Goal: Book appointment/travel/reservation

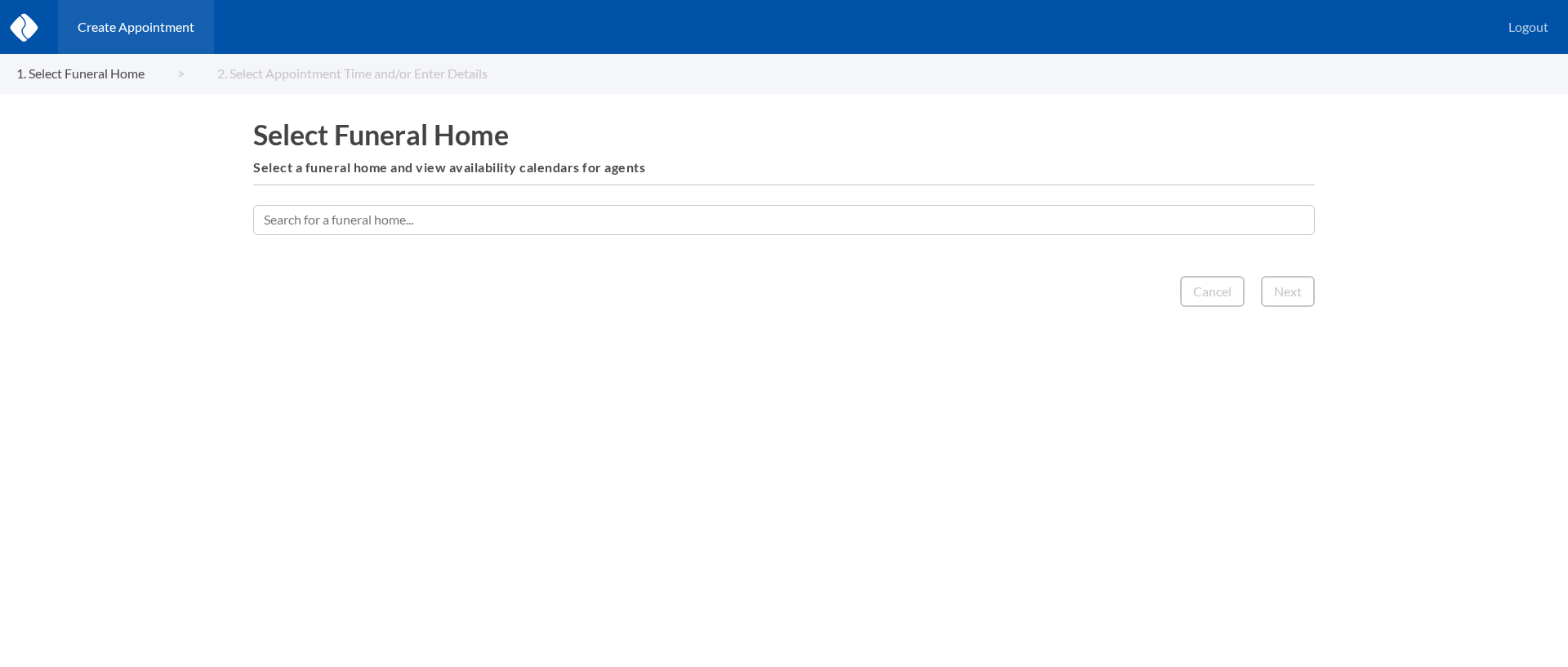
click at [1092, 225] on input "text" at bounding box center [784, 219] width 1062 height 29
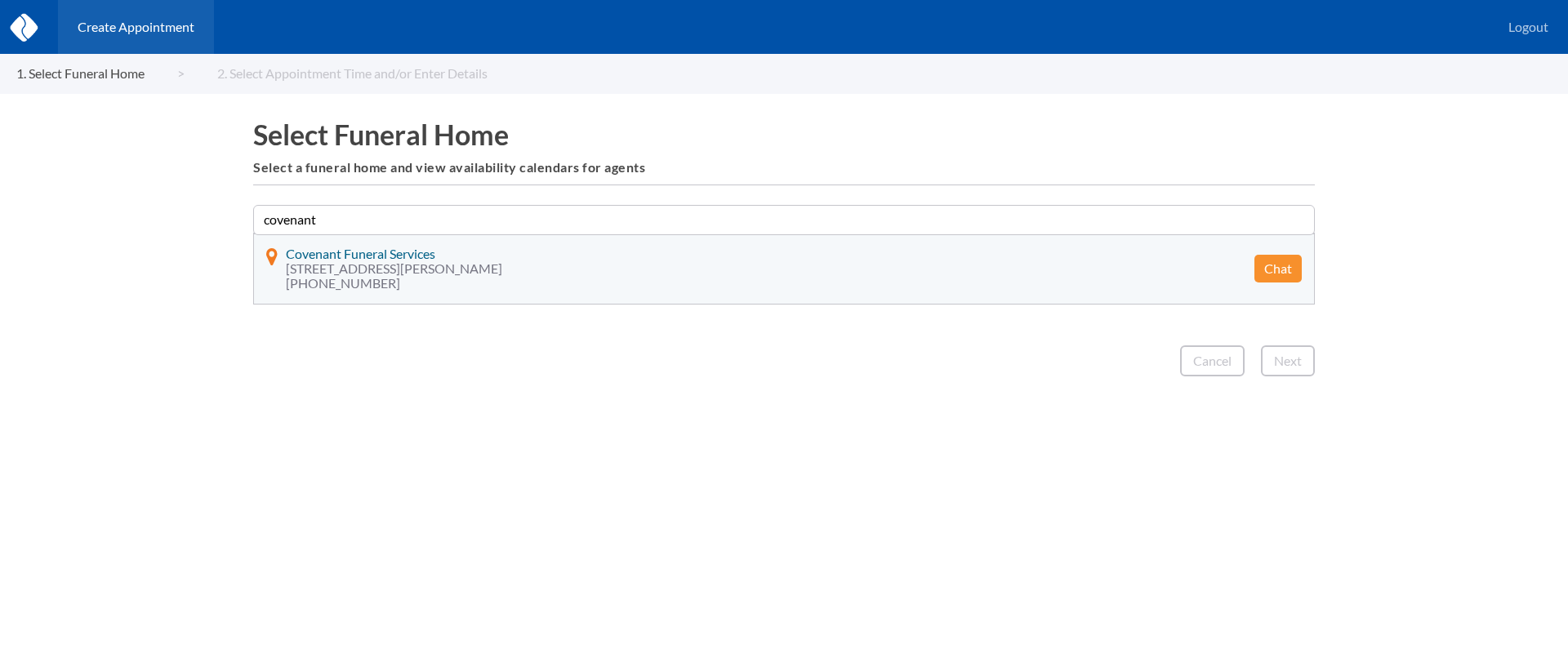
type input "covenant"
click at [1266, 272] on button "Chat" at bounding box center [1278, 268] width 47 height 27
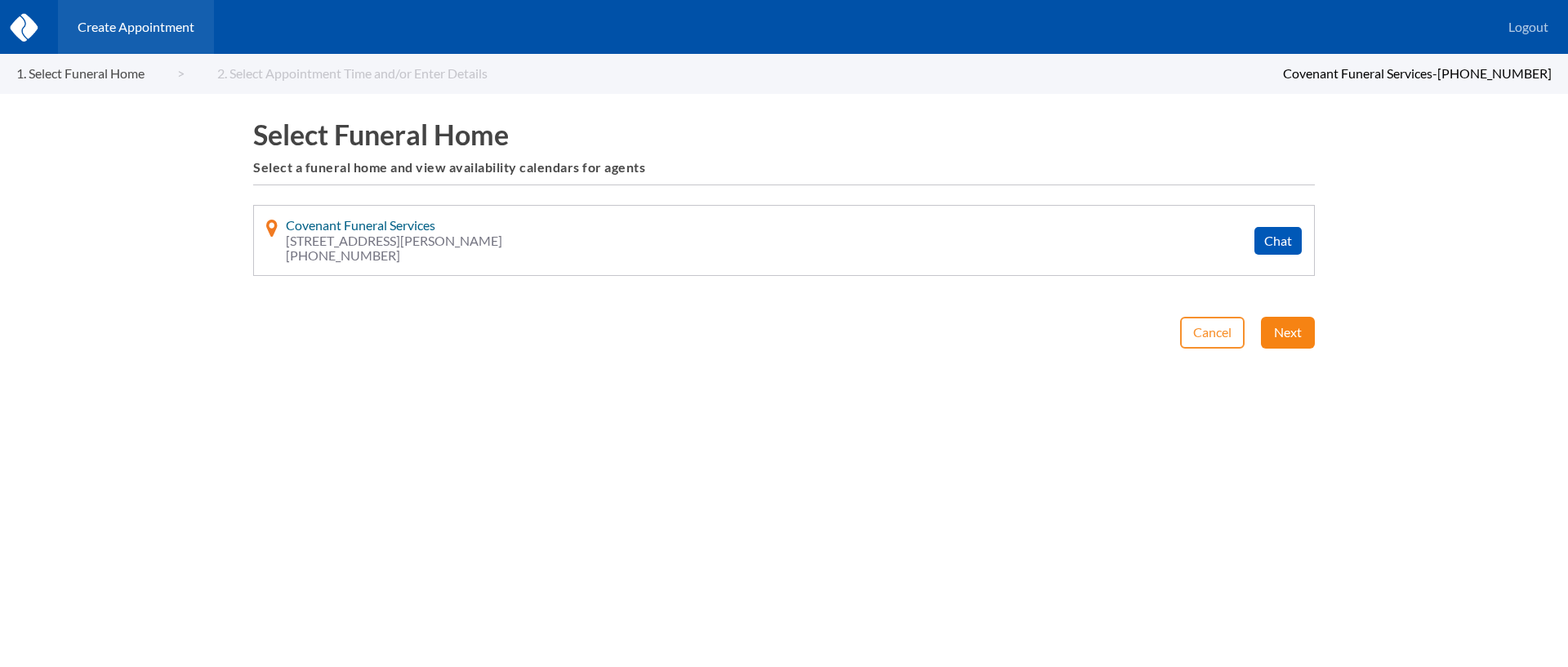
click at [1283, 321] on button "Next" at bounding box center [1287, 332] width 54 height 31
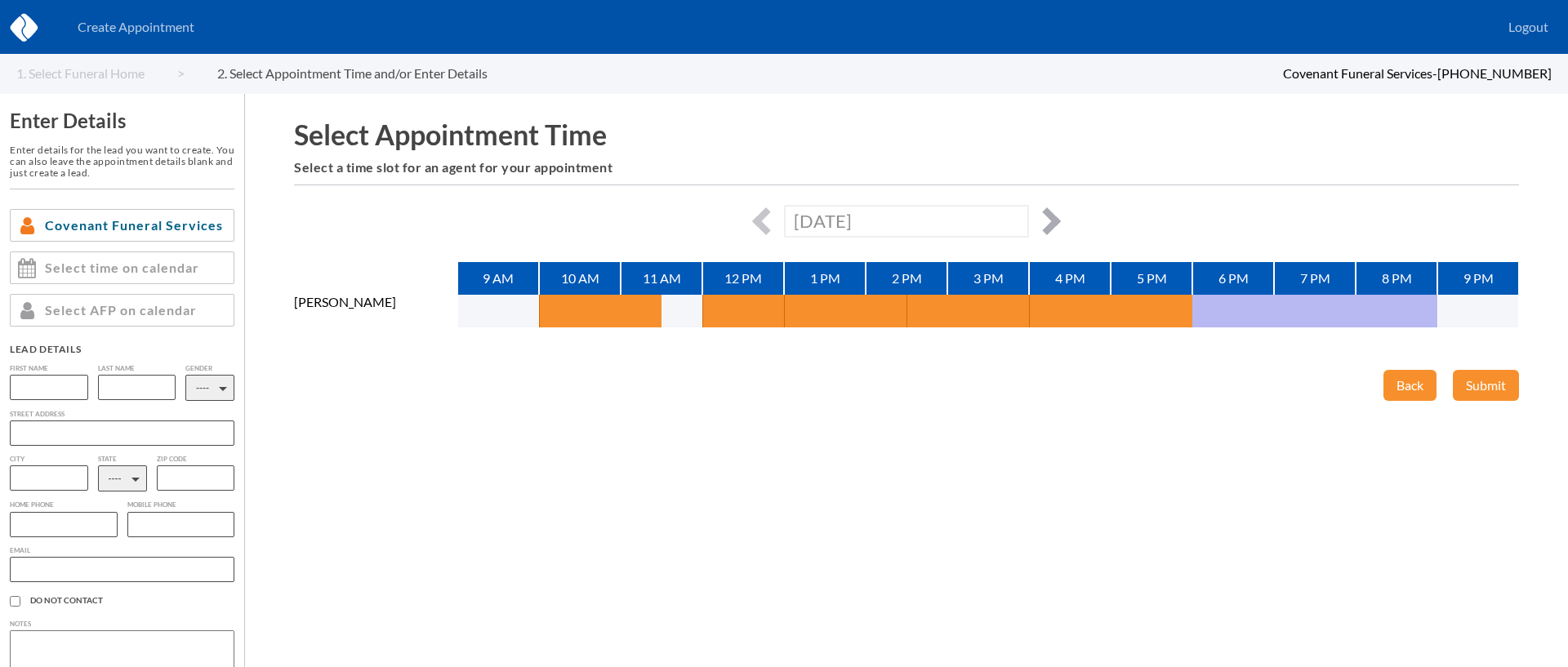
click at [1042, 216] on button "button" at bounding box center [1047, 221] width 27 height 27
click at [1050, 219] on button "button" at bounding box center [1047, 221] width 27 height 27
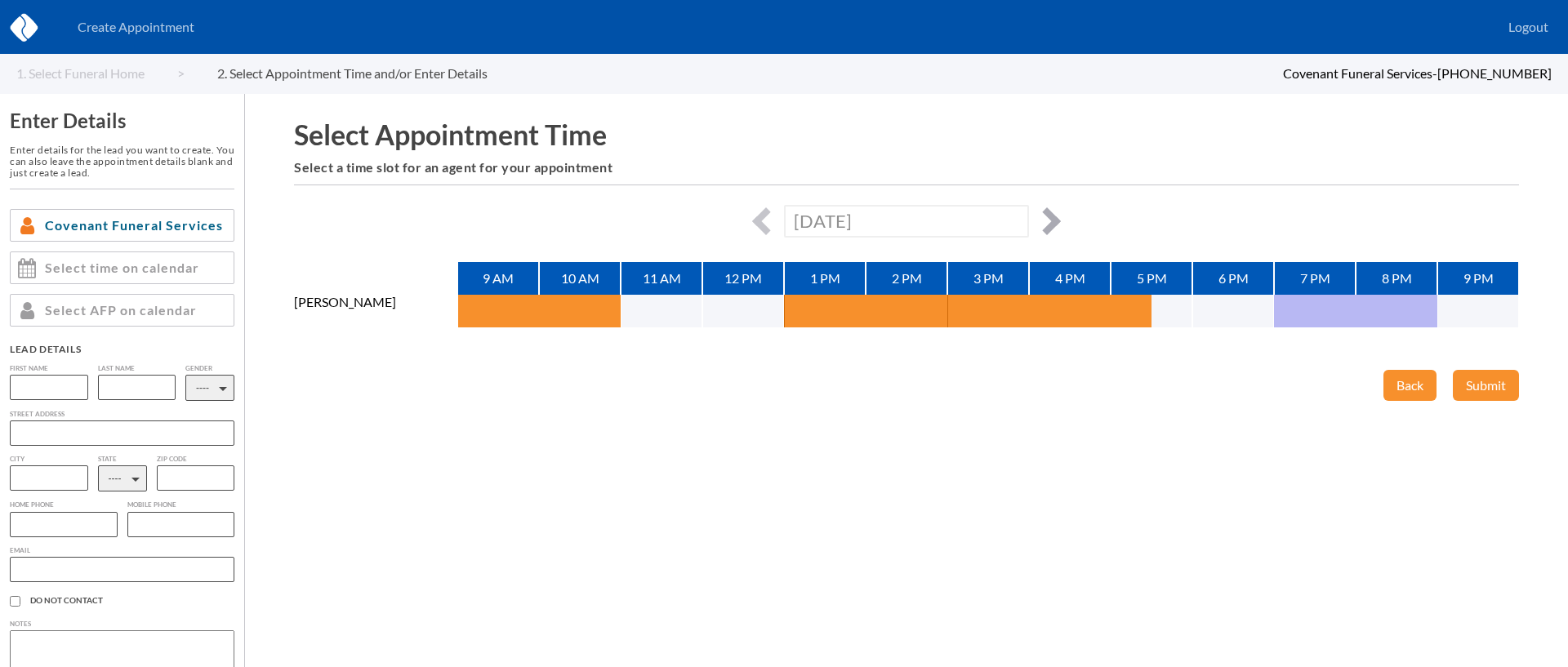
click at [1047, 215] on button "button" at bounding box center [1047, 221] width 27 height 27
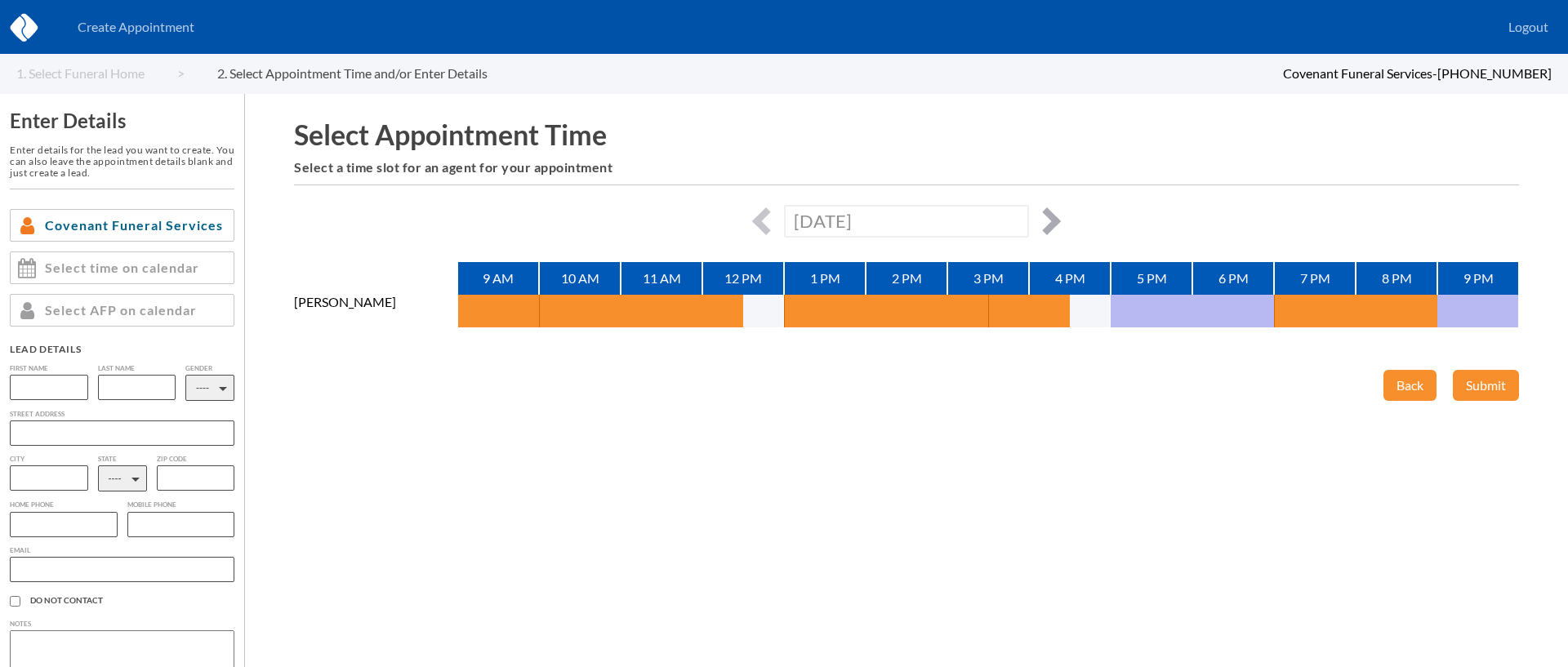
click at [1048, 215] on button "button" at bounding box center [1047, 221] width 27 height 27
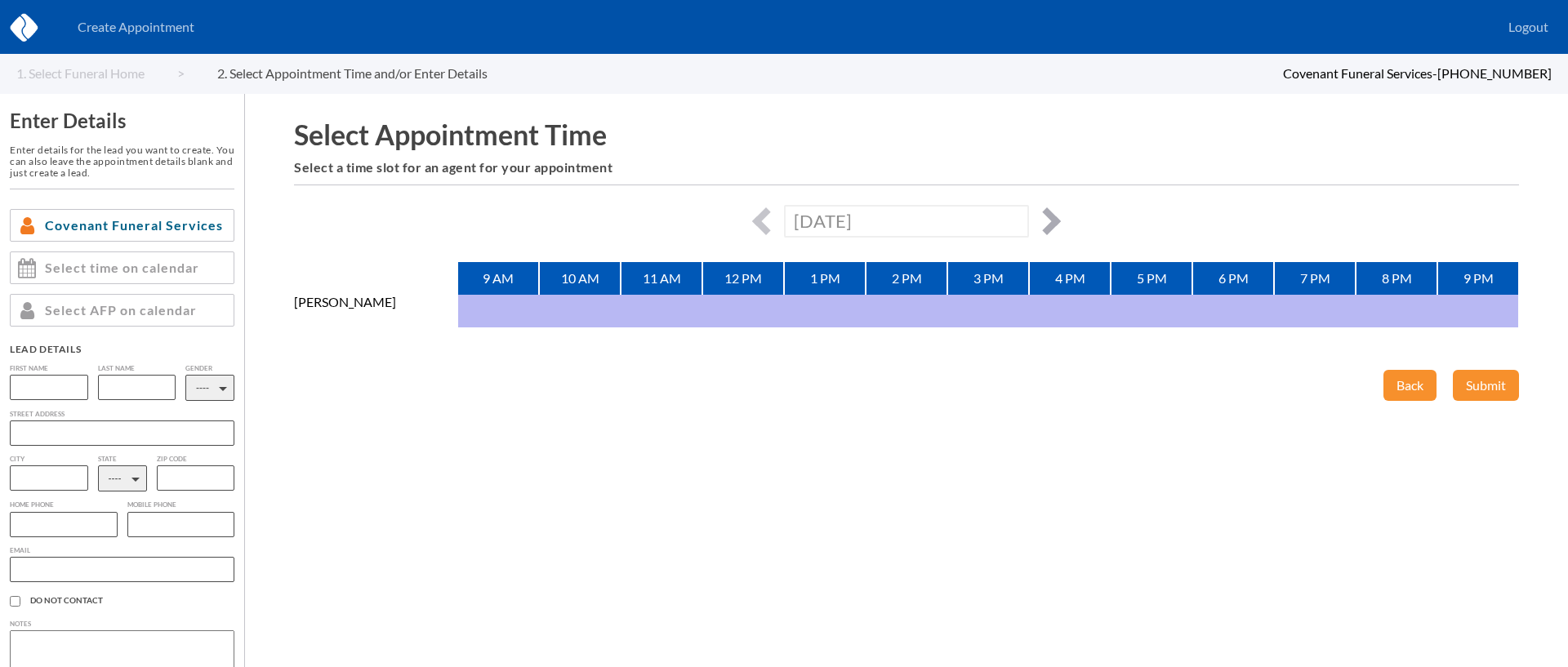
click at [1048, 215] on button "button" at bounding box center [1047, 221] width 27 height 27
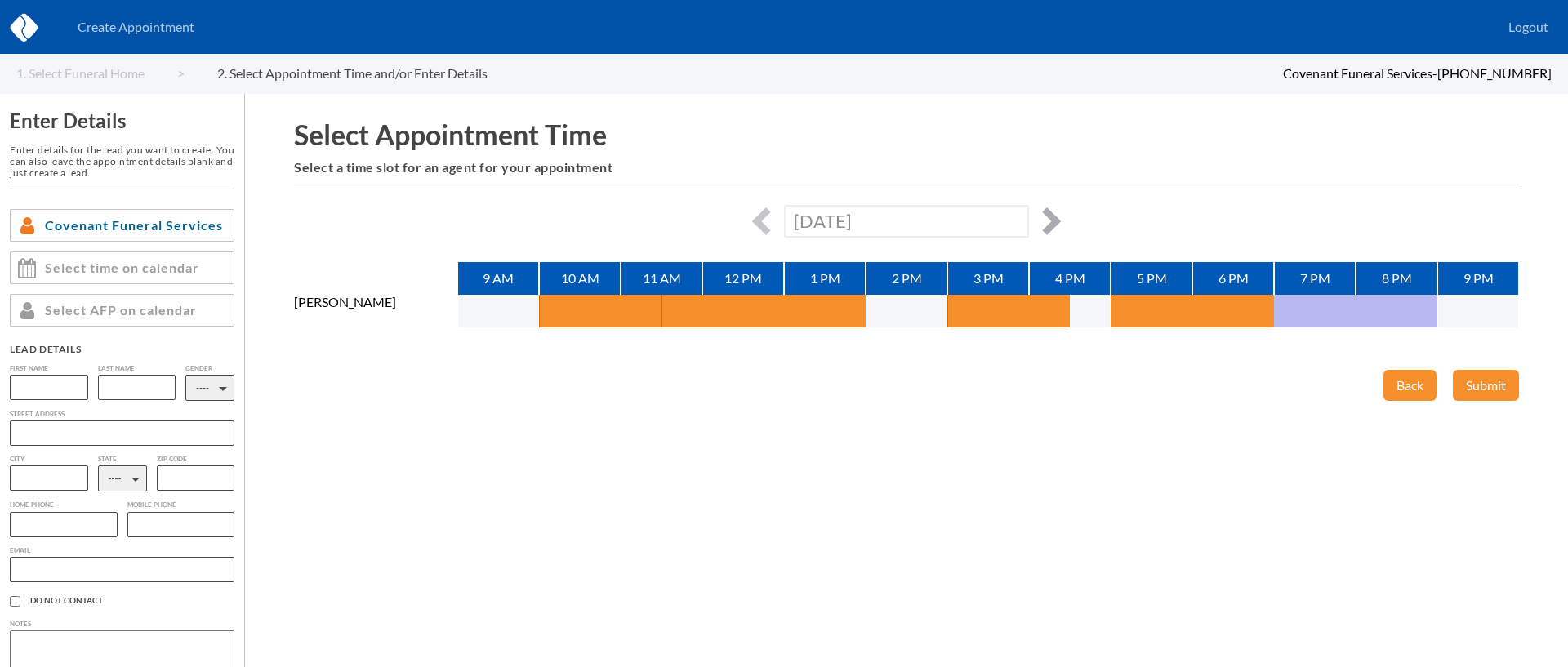
click at [1048, 215] on button "button" at bounding box center [1047, 221] width 27 height 27
type input "[DATE]"
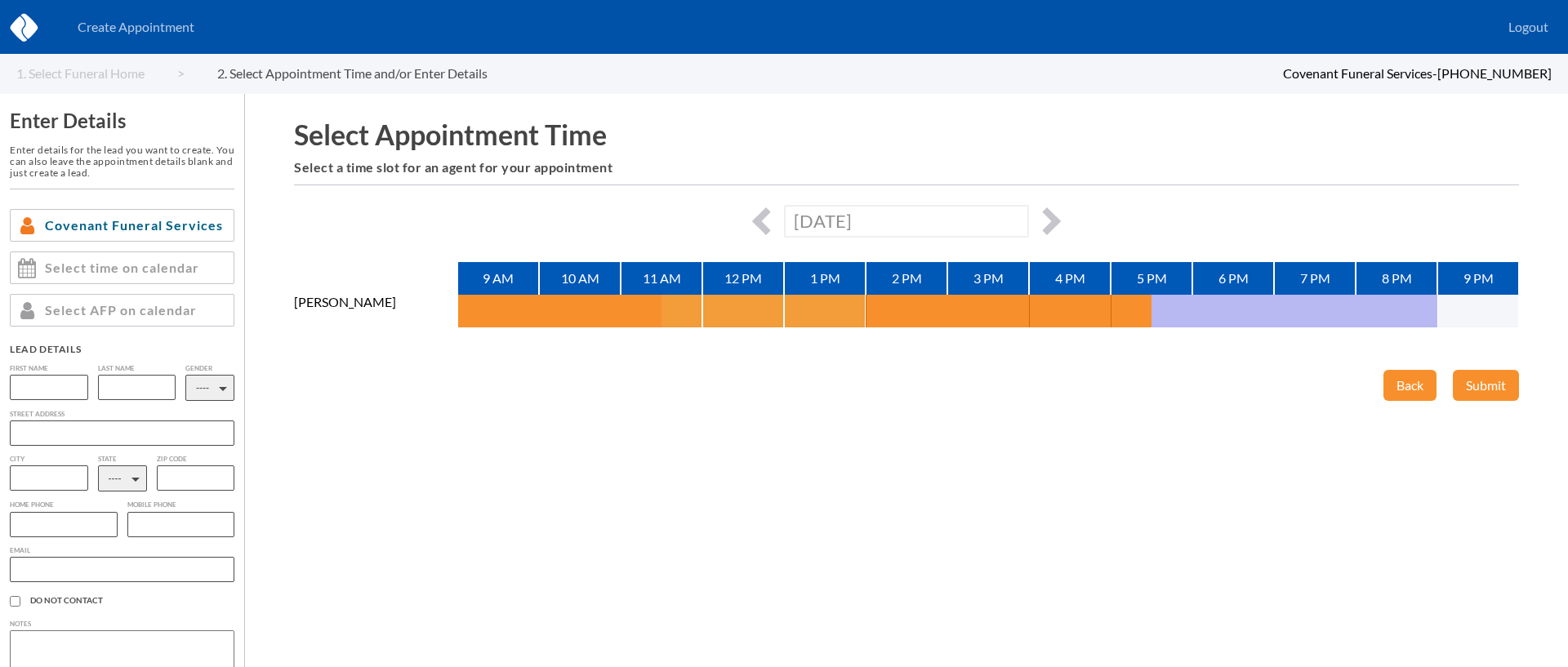
click at [688, 309] on button "button" at bounding box center [682, 311] width 41 height 32
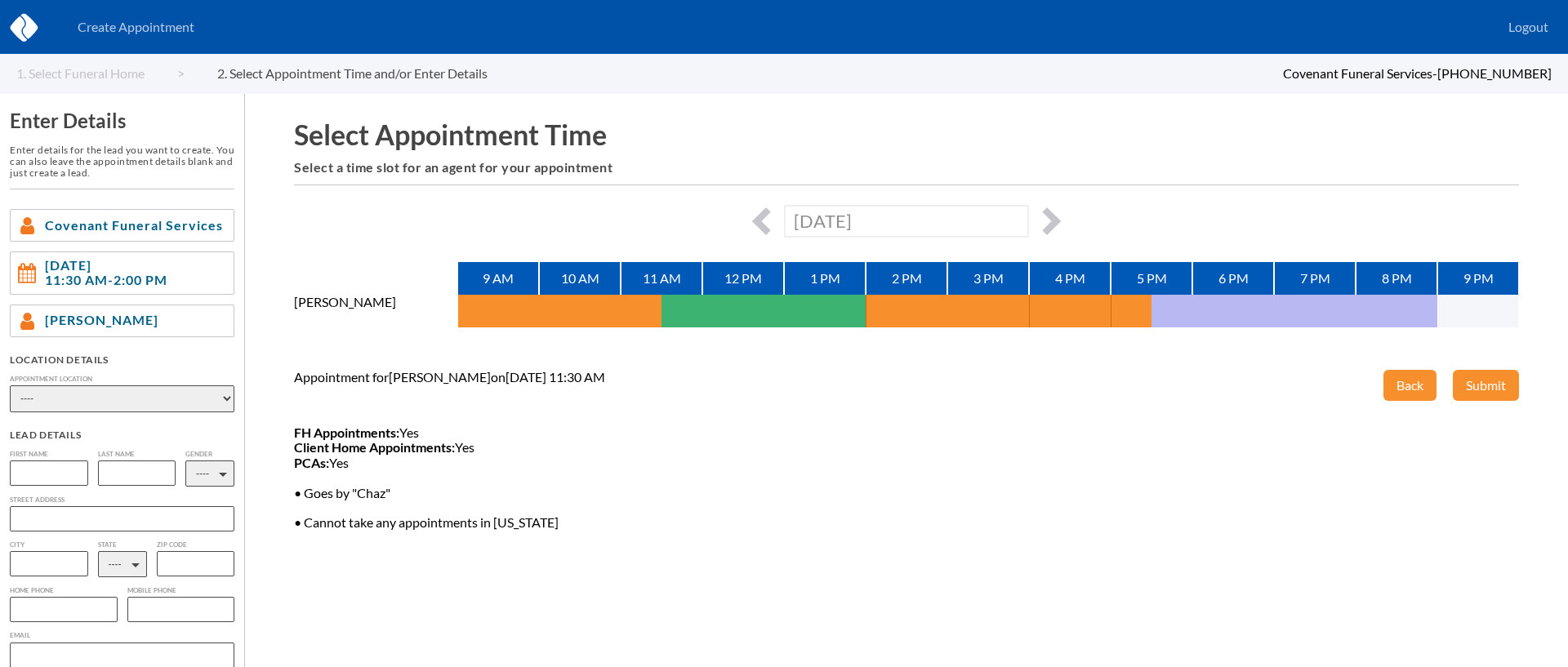
click at [168, 390] on select "---- Phone Consultation Covenant Funeral Service - [GEOGRAPHIC_DATA] Covenant F…" at bounding box center [121, 399] width 225 height 27
select select "4144d838-e2f9-ea11-9f85-00188b3fb15c"
click at [9, 386] on select "---- Phone Consultation Covenant Funeral Service - [GEOGRAPHIC_DATA] Covenant F…" at bounding box center [121, 399] width 225 height 27
